Goal: Task Accomplishment & Management: Complete application form

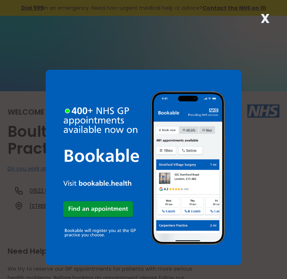
click at [261, 21] on strong "X" at bounding box center [265, 18] width 9 height 18
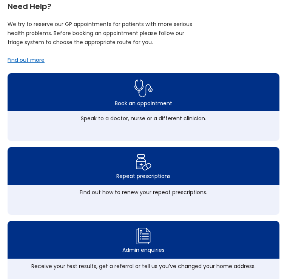
scroll to position [260, 0]
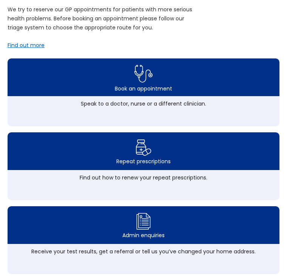
click at [194, 154] on div "Repeat prescriptions" at bounding box center [144, 152] width 272 height 38
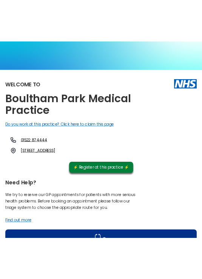
scroll to position [0, 0]
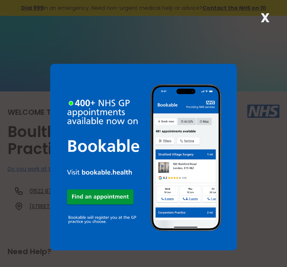
click at [269, 12] on strong "X" at bounding box center [265, 18] width 9 height 18
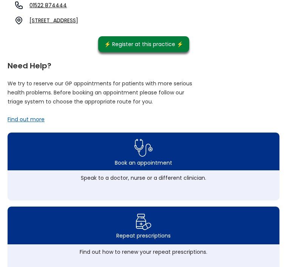
scroll to position [187, 0]
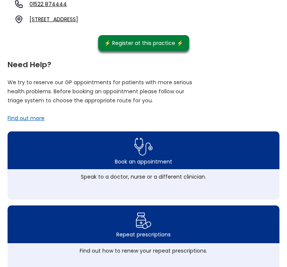
click at [148, 222] on img at bounding box center [144, 221] width 16 height 20
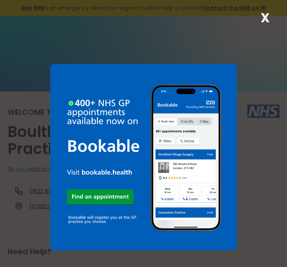
click at [268, 19] on strong "X" at bounding box center [265, 18] width 9 height 18
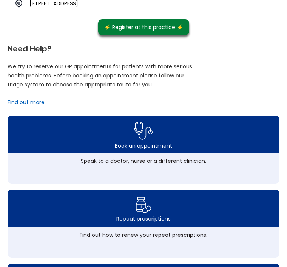
scroll to position [203, 0]
click at [139, 212] on img at bounding box center [144, 205] width 16 height 20
